Goal: Task Accomplishment & Management: Complete application form

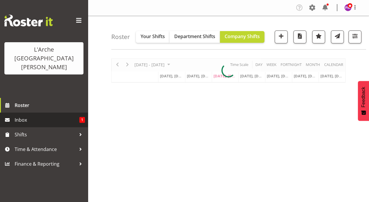
click at [22, 115] on span "Inbox" at bounding box center [47, 119] width 65 height 9
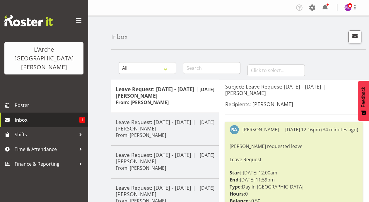
click at [28, 115] on span "Inbox" at bounding box center [47, 119] width 65 height 9
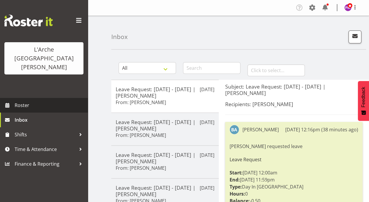
click at [18, 101] on span "Roster" at bounding box center [50, 105] width 70 height 9
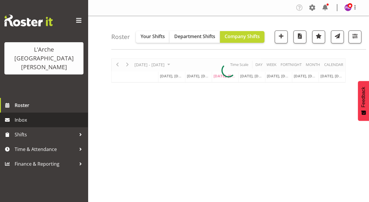
click at [16, 115] on span "Inbox" at bounding box center [50, 119] width 70 height 9
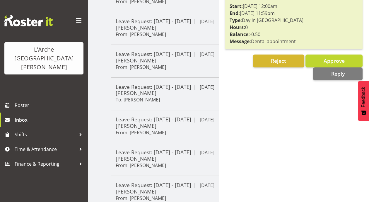
scroll to position [64, 0]
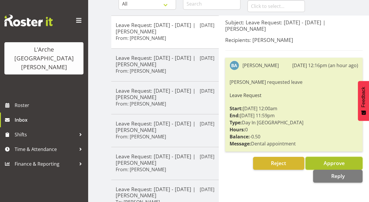
click at [313, 157] on button "Approve" at bounding box center [333, 163] width 57 height 13
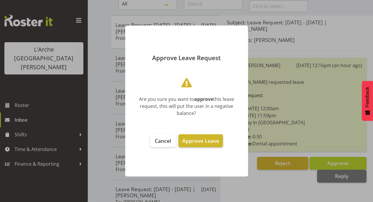
click at [212, 143] on span "Approve Leave" at bounding box center [200, 140] width 37 height 7
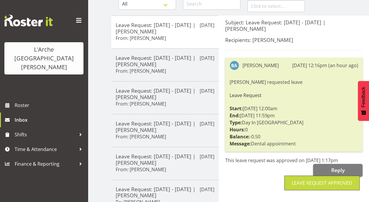
scroll to position [0, 0]
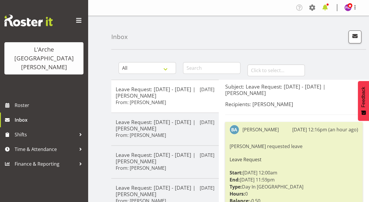
click at [326, 6] on span at bounding box center [324, 7] width 9 height 9
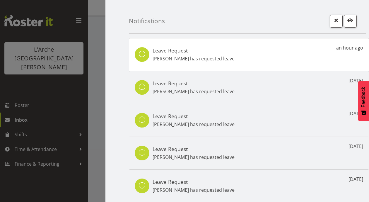
click at [209, 90] on p "Aizza Garduque has requested leave" at bounding box center [194, 91] width 82 height 7
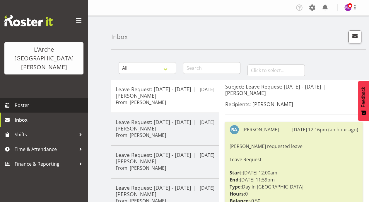
click at [20, 101] on span "Roster" at bounding box center [50, 105] width 70 height 9
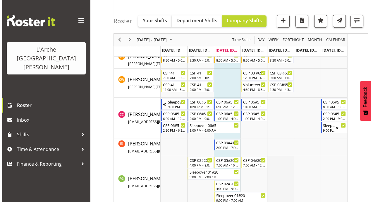
scroll to position [580, 0]
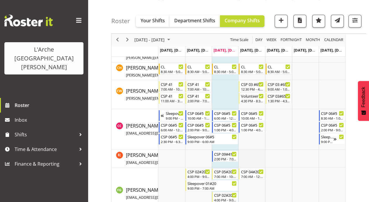
click at [250, 160] on td "Timeline Week of August 20, 2025" at bounding box center [251, 159] width 27 height 18
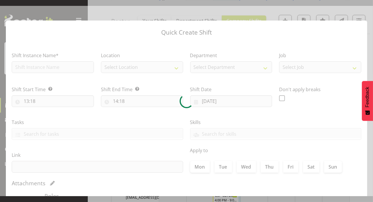
click at [250, 160] on div at bounding box center [186, 101] width 373 height 190
type input "[DATE]"
checkbox input "true"
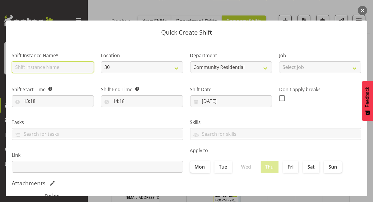
click at [45, 64] on input "text" at bounding box center [53, 67] width 82 height 12
type input "csp56b"
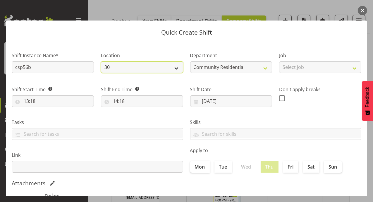
click at [176, 70] on select "30 41 56b 65a" at bounding box center [142, 67] width 82 height 12
select select "1061"
click at [101, 61] on select "30 41 56b 65a" at bounding box center [142, 67] width 82 height 12
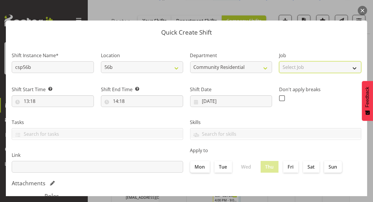
click at [351, 68] on select "Select Job Accounts Admin Art Coordinator Community Leader Community Support Pe…" at bounding box center [320, 67] width 82 height 12
select select "3"
click at [279, 61] on select "Select Job Accounts Admin Art Coordinator Community Leader Community Support Pe…" at bounding box center [320, 67] width 82 height 12
drag, startPoint x: 353, startPoint y: 67, endPoint x: 352, endPoint y: 72, distance: 4.8
click at [353, 69] on select "Accounts Admin Art Coordinator Community Leader Community Support Person Commun…" at bounding box center [320, 67] width 82 height 12
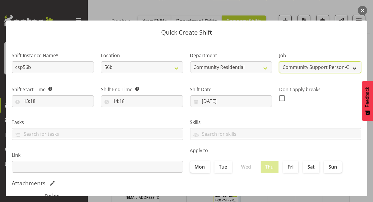
click at [279, 61] on select "Accounts Admin Art Coordinator Community Leader Community Support Person Commun…" at bounding box center [320, 67] width 82 height 12
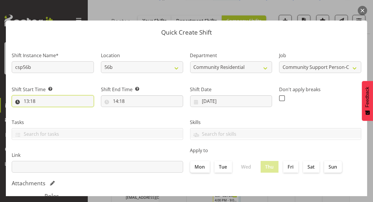
click at [28, 100] on input "13:18" at bounding box center [53, 101] width 82 height 12
click at [47, 116] on select "00 01 02 03 04 05 06 07 08 09 10 11 12 13 14 15 16 17 18 19 20 21 22 23" at bounding box center [51, 116] width 13 height 12
select select "19"
click at [45, 110] on select "00 01 02 03 04 05 06 07 08 09 10 11 12 13 14 15 16 17 18 19 20 21 22 23" at bounding box center [51, 116] width 13 height 12
type input "19:18"
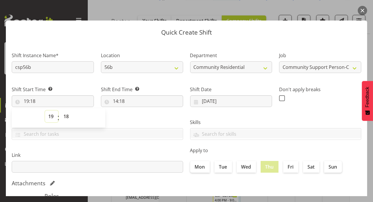
click at [55, 119] on select "00 01 02 03 04 05 06 07 08 09 10 11 12 13 14 15 16 17 18 19 20 21 22 23" at bounding box center [51, 116] width 13 height 12
select select "0"
click at [45, 110] on select "00 01 02 03 04 05 06 07 08 09 10 11 12 13 14 15 16 17 18 19 20 21 22 23" at bounding box center [51, 116] width 13 height 12
type input "00:18"
click at [48, 118] on select "00 01 02 03 04 05 06 07 08 09 10 11 12 13 14 15 16 17 18 19 20 21 22 23" at bounding box center [51, 116] width 13 height 12
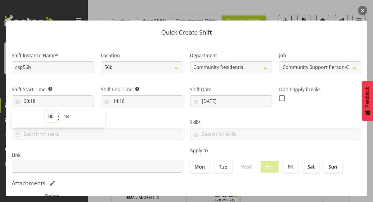
select select "17"
click at [45, 110] on select "00 01 02 03 04 05 06 07 08 09 10 11 12 13 14 15 16 17 18 19 20 21 22 23" at bounding box center [51, 116] width 13 height 12
type input "17:18"
click at [65, 117] on select "00 01 02 03 04 05 06 07 08 09 10 11 12 13 14 15 16 17 18 19 20 21 22 23 24 25 2…" at bounding box center [66, 116] width 13 height 12
select select "0"
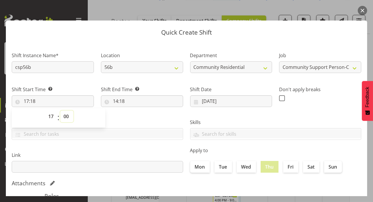
click at [60, 110] on select "00 01 02 03 04 05 06 07 08 09 10 11 12 13 14 15 16 17 18 19 20 21 22 23 24 25 2…" at bounding box center [66, 116] width 13 height 12
type input "17:00"
click at [114, 101] on input "14:18" at bounding box center [142, 101] width 82 height 12
click at [139, 115] on select "00 01 02 03 04 05 06 07 08 09 10 11 12 13 14 15 16 17 18 19 20 21 22 23" at bounding box center [140, 116] width 13 height 12
select select "22"
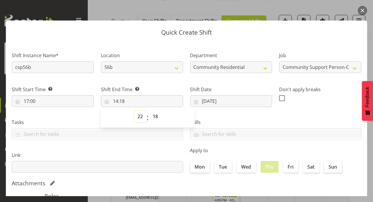
click at [134, 110] on select "00 01 02 03 04 05 06 07 08 09 10 11 12 13 14 15 16 17 18 19 20 21 22 23" at bounding box center [140, 116] width 13 height 12
type input "22:18"
click at [153, 114] on select "00 01 02 03 04 05 06 07 08 09 10 11 12 13 14 15 16 17 18 19 20 21 22 23 24 25 2…" at bounding box center [156, 116] width 13 height 12
select select "0"
click at [150, 110] on select "00 01 02 03 04 05 06 07 08 09 10 11 12 13 14 15 16 17 18 19 20 21 22 23 24 25 2…" at bounding box center [156, 116] width 13 height 12
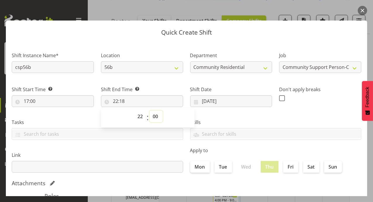
type input "22:00"
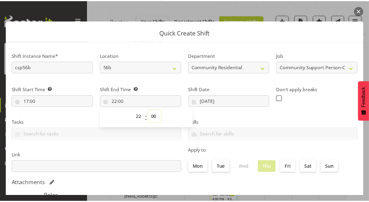
scroll to position [108, 0]
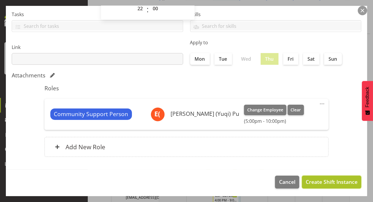
click at [326, 181] on span "Create Shift Instance" at bounding box center [332, 182] width 52 height 8
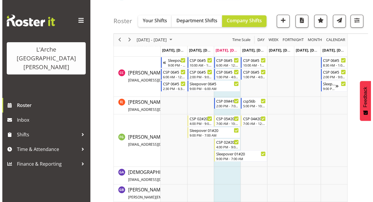
scroll to position [633, 0]
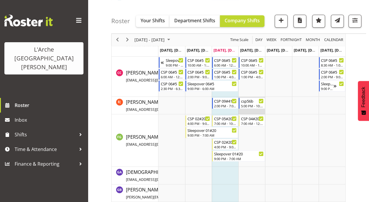
click at [247, 109] on td "Timeline Week of August 20, 2025" at bounding box center [251, 106] width 27 height 18
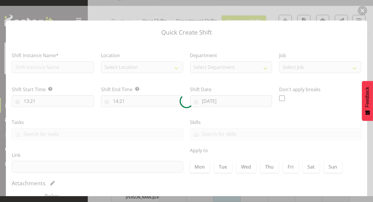
type input "[DATE]"
checkbox input "true"
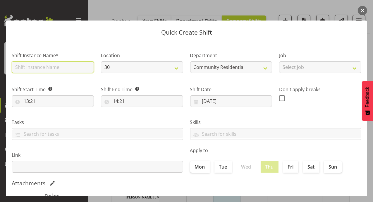
click at [24, 70] on input "text" at bounding box center [53, 67] width 82 height 12
type input "Sleepover 01#56b"
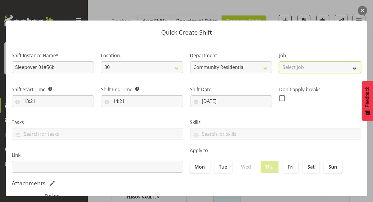
click at [353, 70] on select "Select Job Accounts Admin Art Coordinator Community Leader Community Support Pe…" at bounding box center [320, 67] width 82 height 12
select select "3"
click at [279, 61] on select "Select Job Accounts Admin Art Coordinator Community Leader Community Support Pe…" at bounding box center [320, 67] width 82 height 12
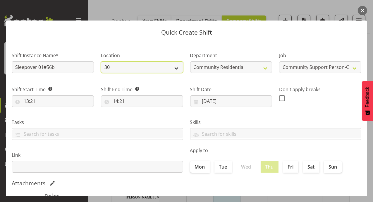
click at [175, 68] on select "30 41 56b 65a" at bounding box center [142, 67] width 82 height 12
select select "1061"
click at [101, 61] on select "30 41 56b 65a" at bounding box center [142, 67] width 82 height 12
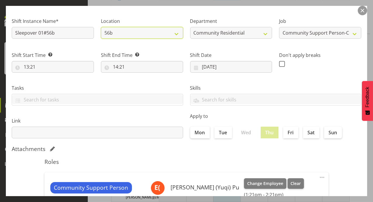
scroll to position [45, 0]
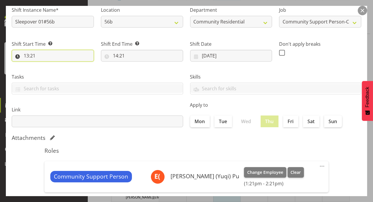
click at [25, 55] on input "13:21" at bounding box center [53, 56] width 82 height 12
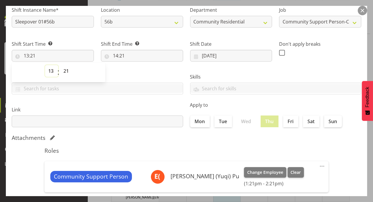
click at [50, 67] on select "00 01 02 03 04 05 06 07 08 09 10 11 12 13 14 15 16 17 18 19 20 21 22 23" at bounding box center [51, 71] width 13 height 12
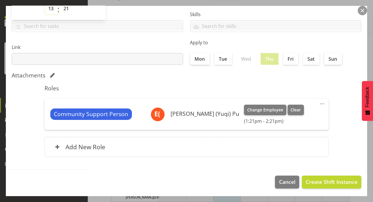
click at [52, 12] on select "00 01 02 03 04 05 06 07 08 09 10 11 12 13 14 15 16 17 18 19 20 21 22 23" at bounding box center [51, 9] width 13 height 12
select select "22"
click at [45, 3] on select "00 01 02 03 04 05 06 07 08 09 10 11 12 13 14 15 16 17 18 19 20 21 22 23" at bounding box center [51, 9] width 13 height 12
type input "22:21"
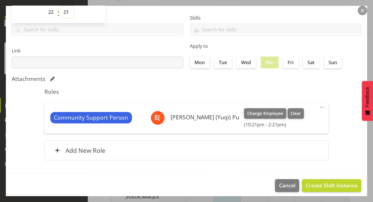
click at [69, 10] on select "00 01 02 03 04 05 06 07 08 09 10 11 12 13 14 15 16 17 18 19 20 21 22 23 24 25 2…" at bounding box center [66, 12] width 13 height 12
select select "0"
click at [60, 6] on select "00 01 02 03 04 05 06 07 08 09 10 11 12 13 14 15 16 17 18 19 20 21 22 23 24 25 2…" at bounding box center [66, 12] width 13 height 12
type input "22:00"
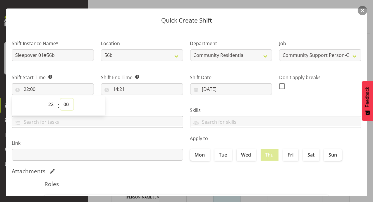
scroll to position [10, 0]
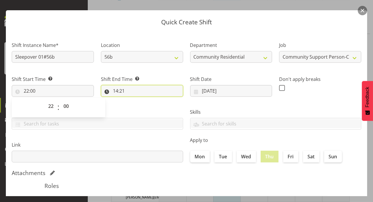
click at [114, 90] on input "14:21" at bounding box center [142, 91] width 82 height 12
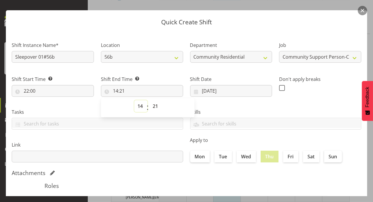
click at [136, 107] on select "00 01 02 03 04 05 06 07 08 09 10 11 12 13 14 15 16 17 18 19 20 21 22 23" at bounding box center [140, 106] width 13 height 12
select select "7"
click at [134, 100] on select "00 01 02 03 04 05 06 07 08 09 10 11 12 13 14 15 16 17 18 19 20 21 22 23" at bounding box center [140, 106] width 13 height 12
type input "07:21"
click at [152, 103] on select "00 01 02 03 04 05 06 07 08 09 10 11 12 13 14 15 16 17 18 19 20 21 22 23 24 25 2…" at bounding box center [156, 106] width 13 height 12
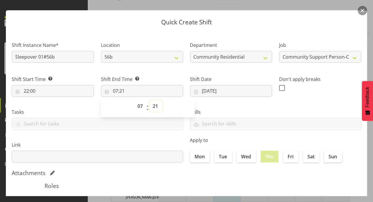
select select "0"
click at [150, 100] on select "00 01 02 03 04 05 06 07 08 09 10 11 12 13 14 15 16 17 18 19 20 21 22 23 24 25 2…" at bounding box center [156, 106] width 13 height 12
type input "07:00"
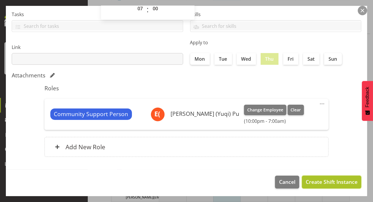
click at [321, 181] on span "Create Shift Instance" at bounding box center [332, 182] width 52 height 8
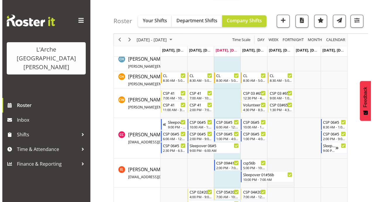
scroll to position [603, 0]
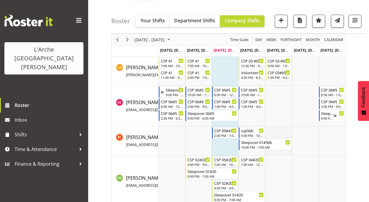
click at [283, 132] on td "Timeline Week of August 20, 2025" at bounding box center [278, 140] width 27 height 29
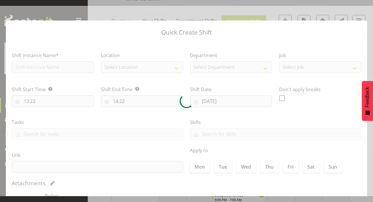
type input "[DATE]"
checkbox input "true"
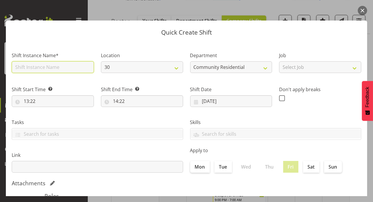
click at [60, 66] on input "text" at bounding box center [53, 67] width 82 height 12
type input "csp56b"
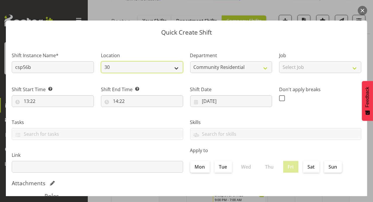
click at [174, 69] on select "30 41 56b 65a" at bounding box center [142, 67] width 82 height 12
select select "1061"
click at [101, 61] on select "30 41 56b 65a" at bounding box center [142, 67] width 82 height 12
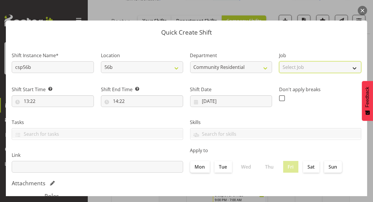
click at [348, 68] on select "Select Job Accounts Admin Art Coordinator Community Leader Community Support Pe…" at bounding box center [320, 67] width 82 height 12
select select "3"
click at [279, 61] on select "Select Job Accounts Admin Art Coordinator Community Leader Community Support Pe…" at bounding box center [320, 67] width 82 height 12
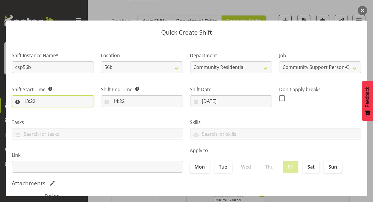
click at [28, 102] on input "13:22" at bounding box center [53, 101] width 82 height 12
click at [50, 116] on select "00 01 02 03 04 05 06 07 08 09 10 11 12 13 14 15 16 17 18 19 20 21 22 23" at bounding box center [51, 116] width 13 height 12
select select "7"
click at [45, 110] on select "00 01 02 03 04 05 06 07 08 09 10 11 12 13 14 15 16 17 18 19 20 21 22 23" at bounding box center [51, 116] width 13 height 12
type input "07:22"
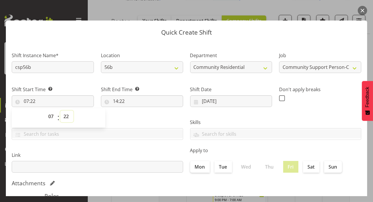
click at [68, 114] on select "00 01 02 03 04 05 06 07 08 09 10 11 12 13 14 15 16 17 18 19 20 21 22 23 24 25 2…" at bounding box center [66, 116] width 13 height 12
select select "0"
click at [60, 110] on select "00 01 02 03 04 05 06 07 08 09 10 11 12 13 14 15 16 17 18 19 20 21 22 23 24 25 2…" at bounding box center [66, 116] width 13 height 12
type input "07:00"
click at [117, 102] on input "14:22" at bounding box center [142, 101] width 82 height 12
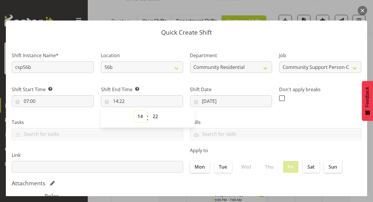
click at [139, 117] on select "00 01 02 03 04 05 06 07 08 09 10 11 12 13 14 15 16 17 18 19 20 21 22 23" at bounding box center [140, 116] width 13 height 12
select select "11"
click at [134, 110] on select "00 01 02 03 04 05 06 07 08 09 10 11 12 13 14 15 16 17 18 19 20 21 22 23" at bounding box center [140, 116] width 13 height 12
type input "11:22"
click at [155, 114] on select "00 01 02 03 04 05 06 07 08 09 10 11 12 13 14 15 16 17 18 19 20 21 22 23 24 25 2…" at bounding box center [156, 116] width 13 height 12
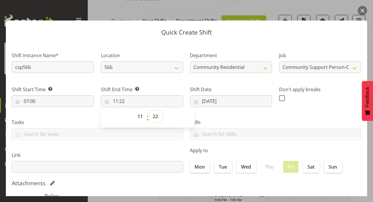
select select "0"
click at [150, 110] on select "00 01 02 03 04 05 06 07 08 09 10 11 12 13 14 15 16 17 18 19 20 21 22 23 24 25 2…" at bounding box center [156, 116] width 13 height 12
type input "11:00"
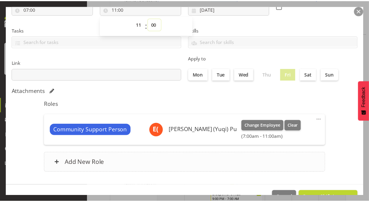
scroll to position [108, 0]
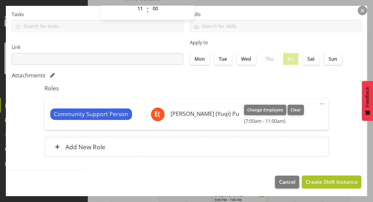
click at [321, 182] on span "Create Shift Instance" at bounding box center [332, 182] width 52 height 8
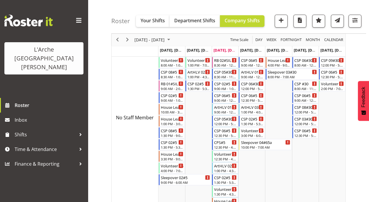
scroll to position [0, 0]
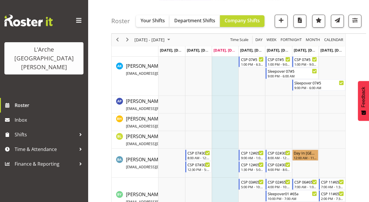
scroll to position [335, 0]
